Goal: Check status: Check status

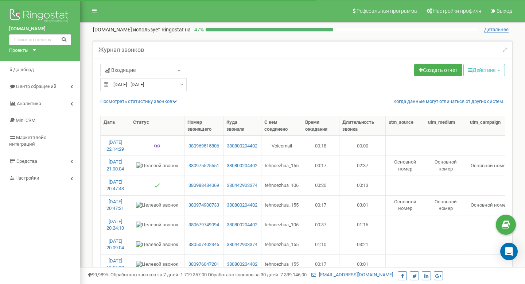
select select "50"
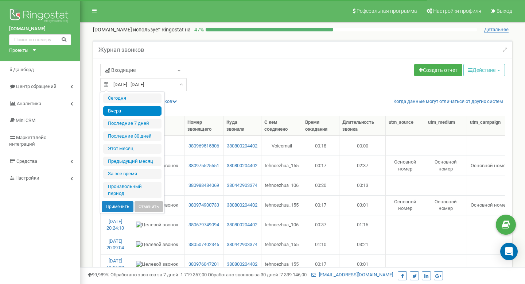
click at [176, 86] on input "[DATE] - [DATE]" at bounding box center [143, 84] width 86 height 13
click at [132, 113] on li "Вчера" at bounding box center [132, 111] width 58 height 10
type input "[DATE] - [DATE]"
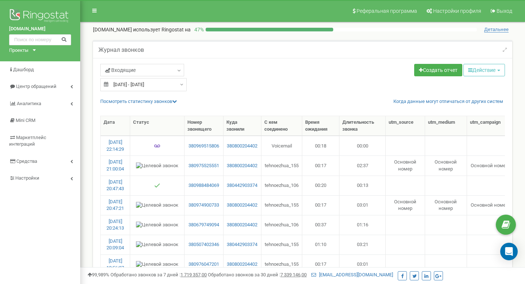
click at [174, 86] on input "[DATE] - [DATE]" at bounding box center [143, 84] width 86 height 13
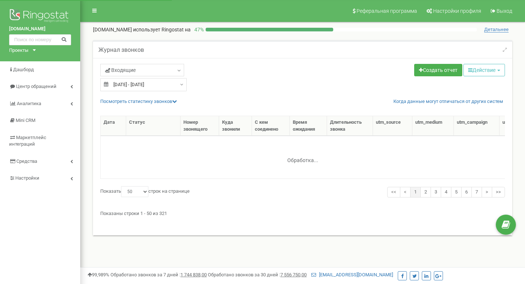
select select "50"
type input "[DATE]"
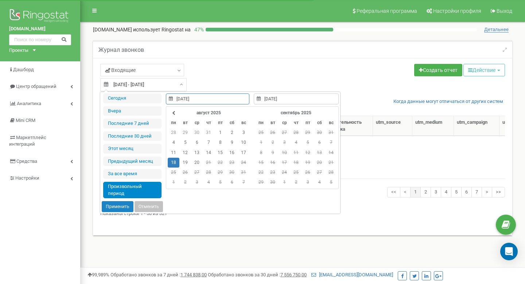
click at [177, 84] on div "[DATE] - [DATE]" at bounding box center [143, 84] width 86 height 13
type input "[DATE]"
click at [184, 163] on td "19" at bounding box center [186, 163] width 12 height 10
type input "[DATE]"
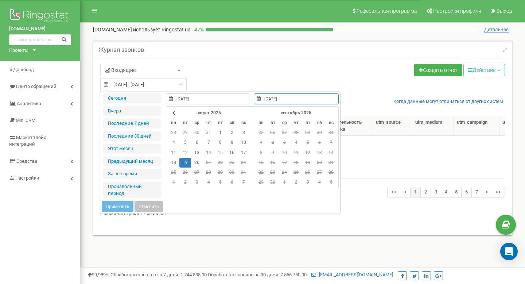
click at [184, 163] on td "19" at bounding box center [186, 163] width 12 height 10
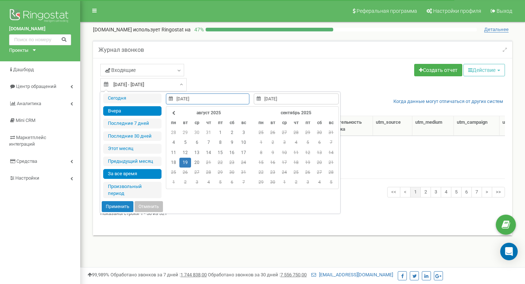
type input "[DATE]"
type input "20.08.2025"
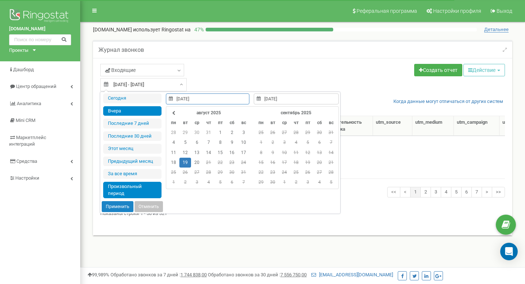
type input "[DATE]"
type input "20.08.2025"
type input "[DATE]"
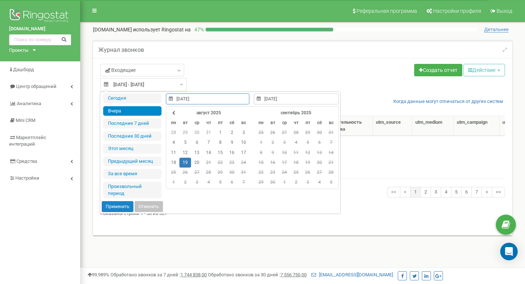
click at [184, 165] on td "19" at bounding box center [186, 163] width 12 height 10
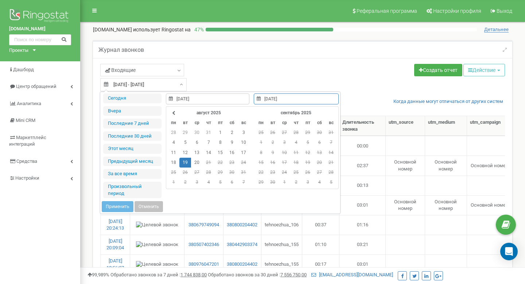
click at [184, 165] on td "19" at bounding box center [186, 163] width 12 height 10
click at [183, 163] on td "19" at bounding box center [186, 163] width 12 height 10
type input "[DATE]"
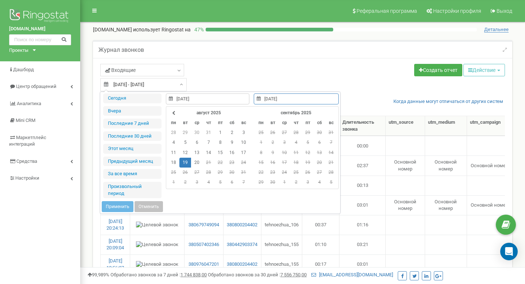
click at [185, 159] on td "19" at bounding box center [186, 163] width 12 height 10
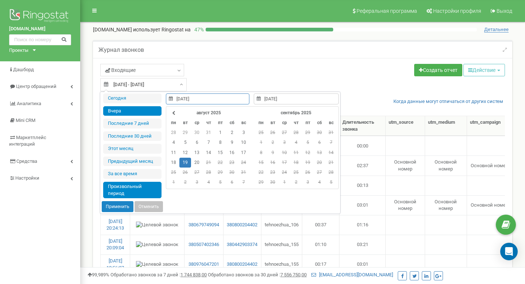
type input "[DATE]"
type input "20.08.2025"
type input "[DATE]"
click at [119, 209] on button "Применить" at bounding box center [118, 206] width 32 height 11
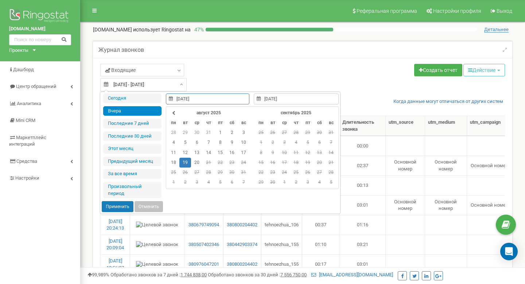
type input "[DATE] - [DATE]"
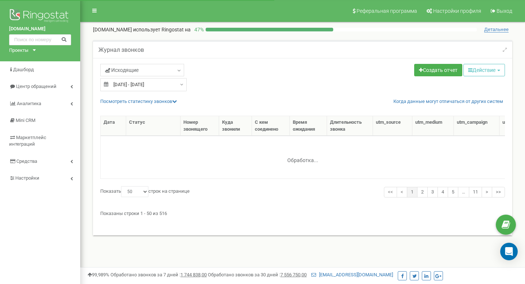
select select "50"
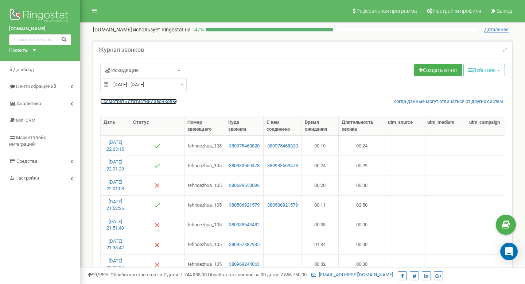
click at [132, 100] on link "Посмотреть cтатистику звонков" at bounding box center [138, 101] width 77 height 5
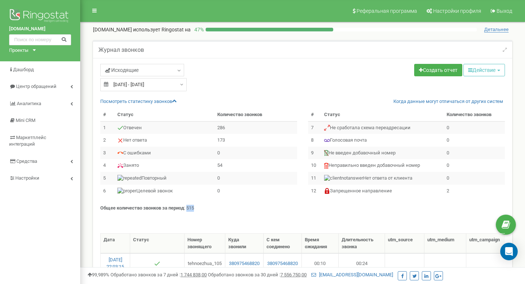
drag, startPoint x: 200, startPoint y: 207, endPoint x: 188, endPoint y: 207, distance: 12.4
click at [188, 207] on p "Общее количество звонков за период : 515" at bounding box center [302, 208] width 405 height 7
copy p "515"
